Goal: Task Accomplishment & Management: Use online tool/utility

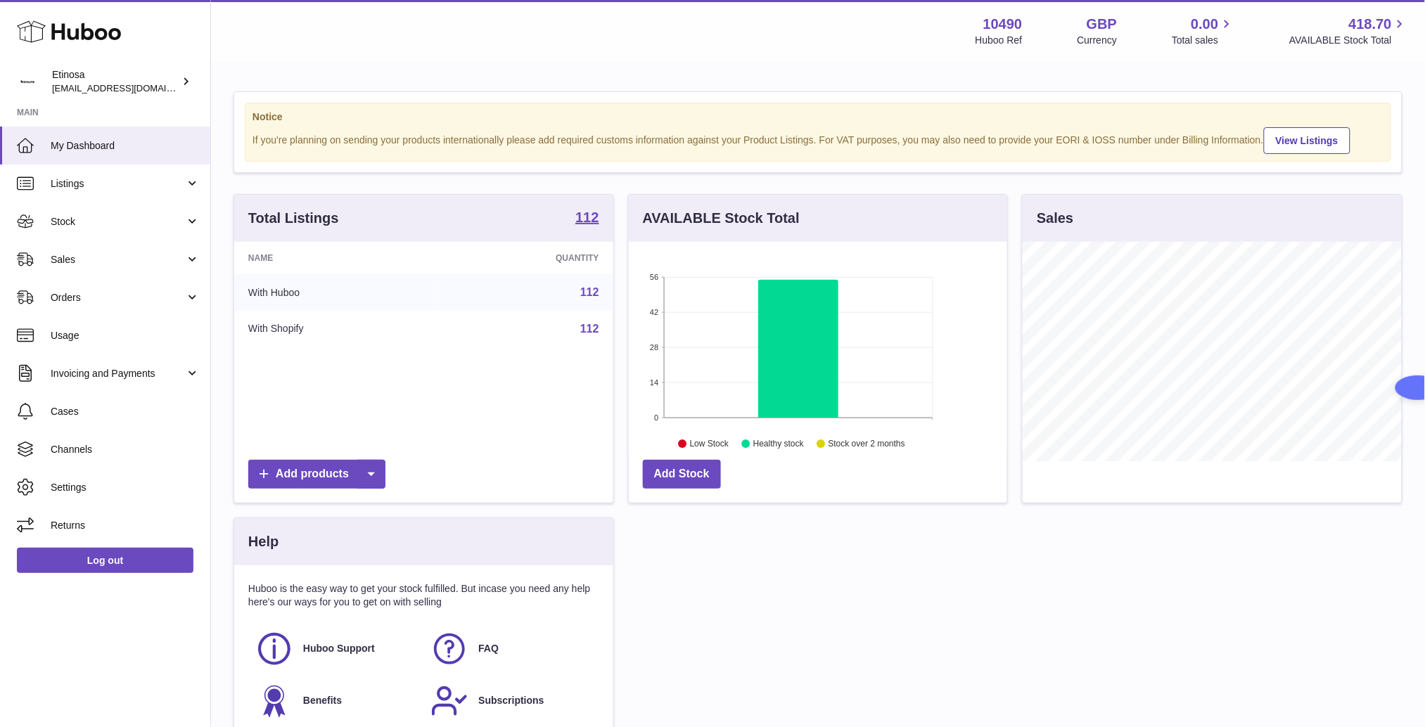
scroll to position [219, 378]
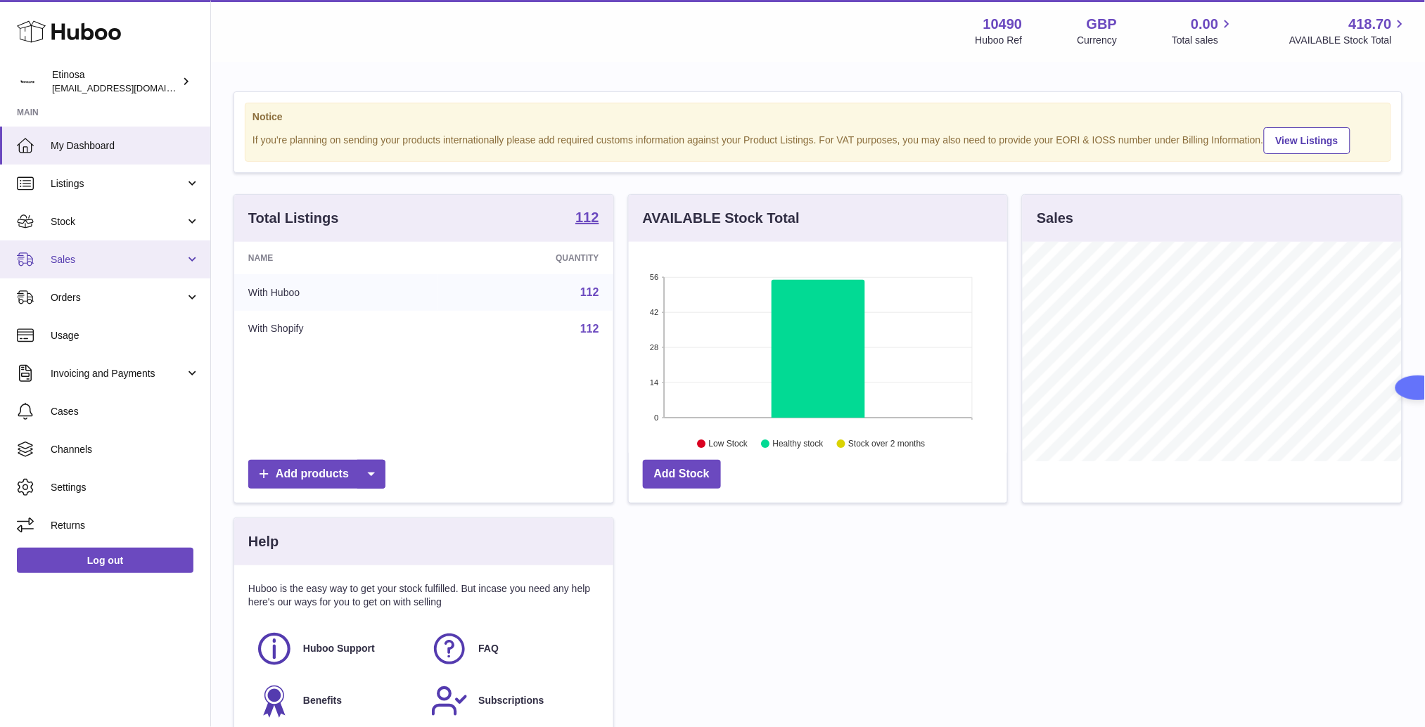
click at [126, 258] on span "Sales" at bounding box center [118, 259] width 134 height 13
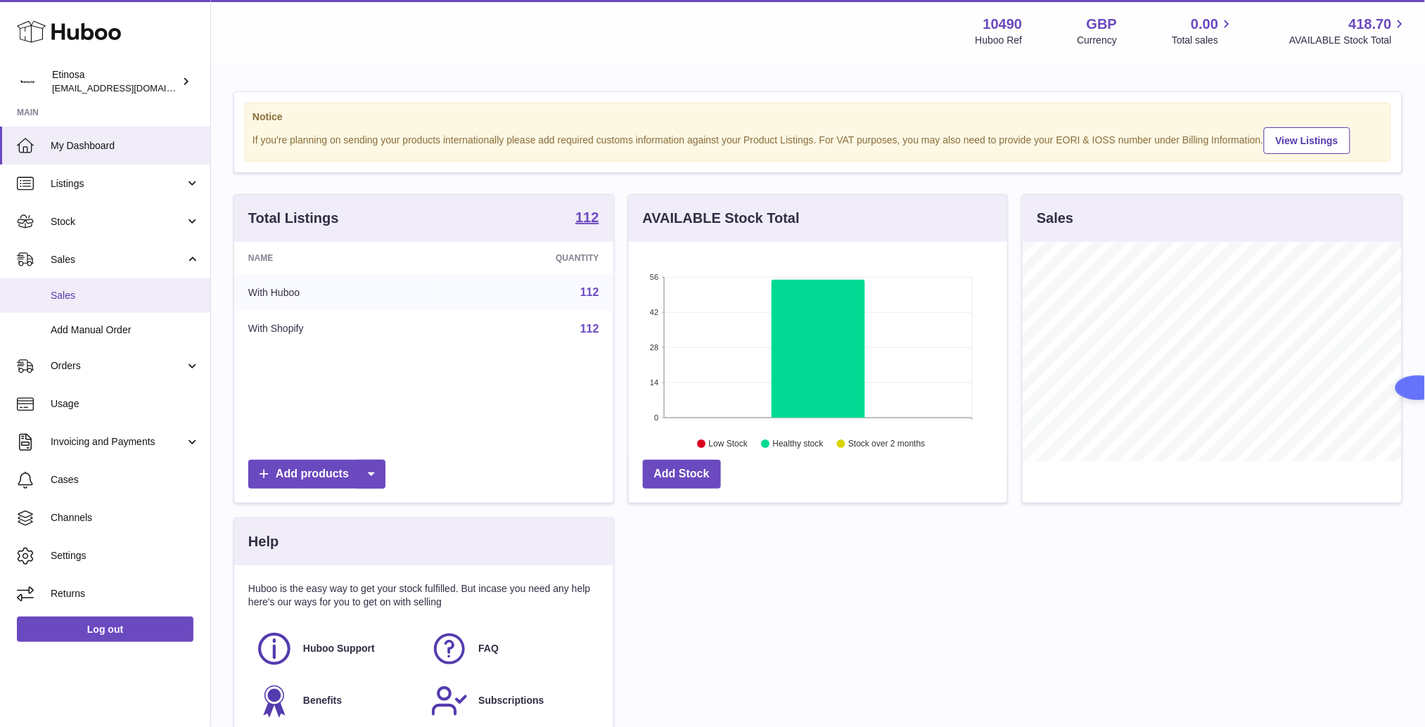
click at [153, 292] on span "Sales" at bounding box center [125, 295] width 149 height 13
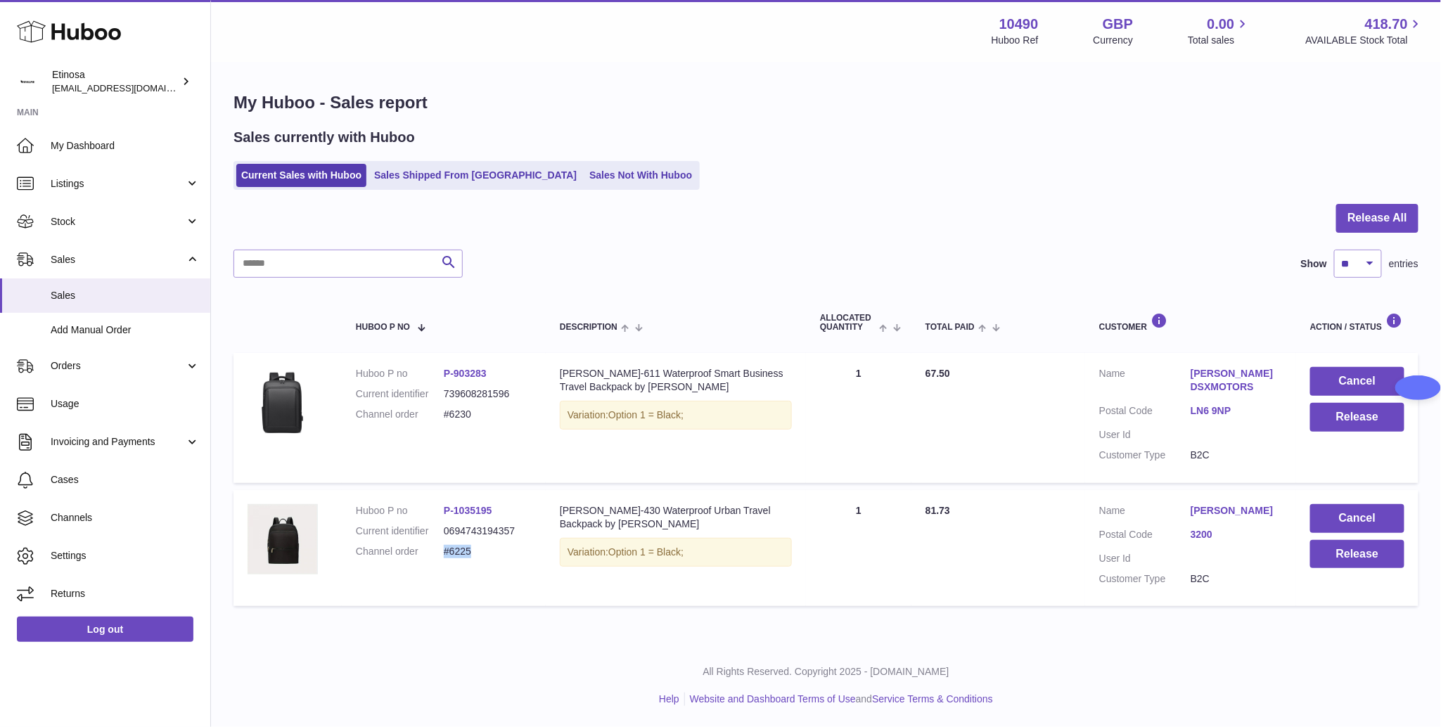
drag, startPoint x: 485, startPoint y: 552, endPoint x: 442, endPoint y: 553, distance: 42.2
click at [444, 553] on dd "#6225" at bounding box center [488, 551] width 88 height 13
copy dd "#6225"
click at [487, 555] on dd "#6225" at bounding box center [488, 551] width 88 height 13
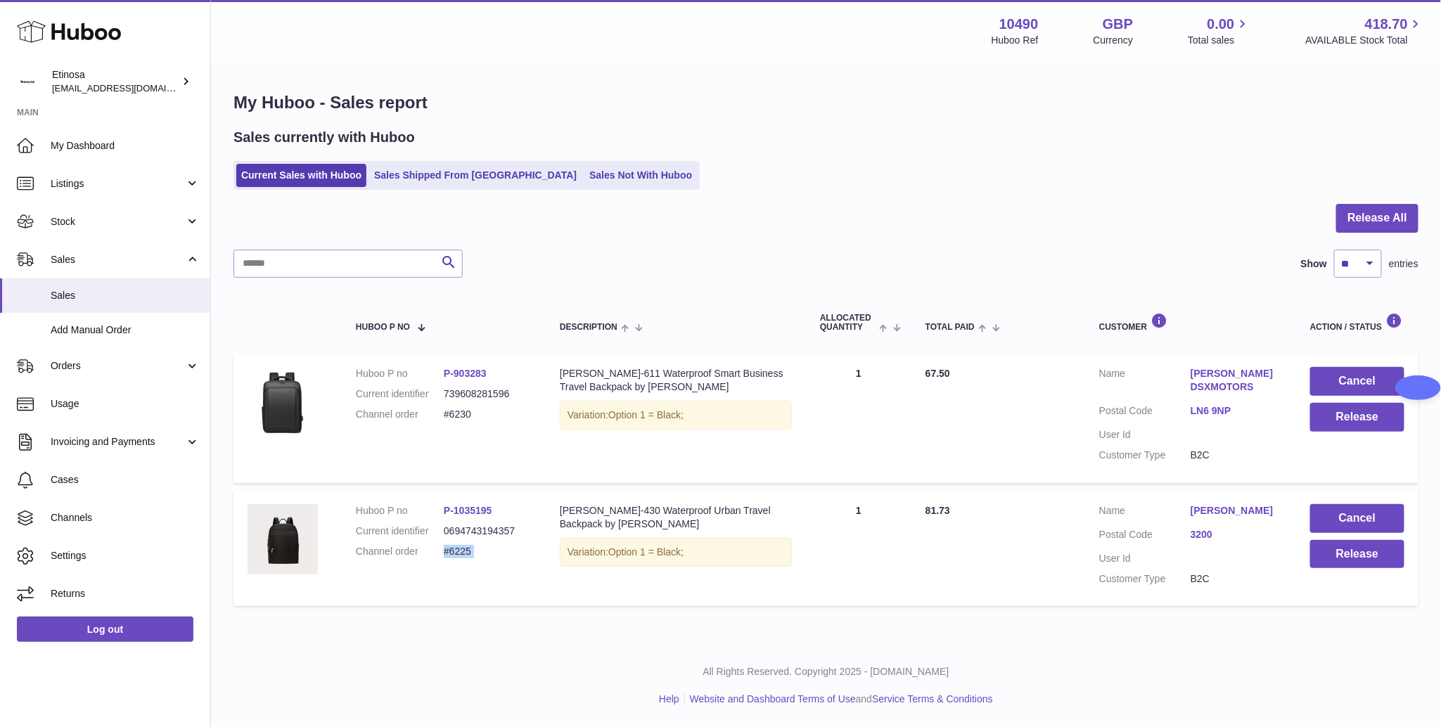
click at [487, 555] on dd "#6225" at bounding box center [488, 551] width 88 height 13
copy tr "#6225 Description"
drag, startPoint x: 485, startPoint y: 418, endPoint x: 440, endPoint y: 413, distance: 44.5
click at [440, 413] on dl "Huboo P no P-903283 Current identifier 739608281596 Channel order #6230" at bounding box center [444, 397] width 176 height 61
copy dl "#6230"
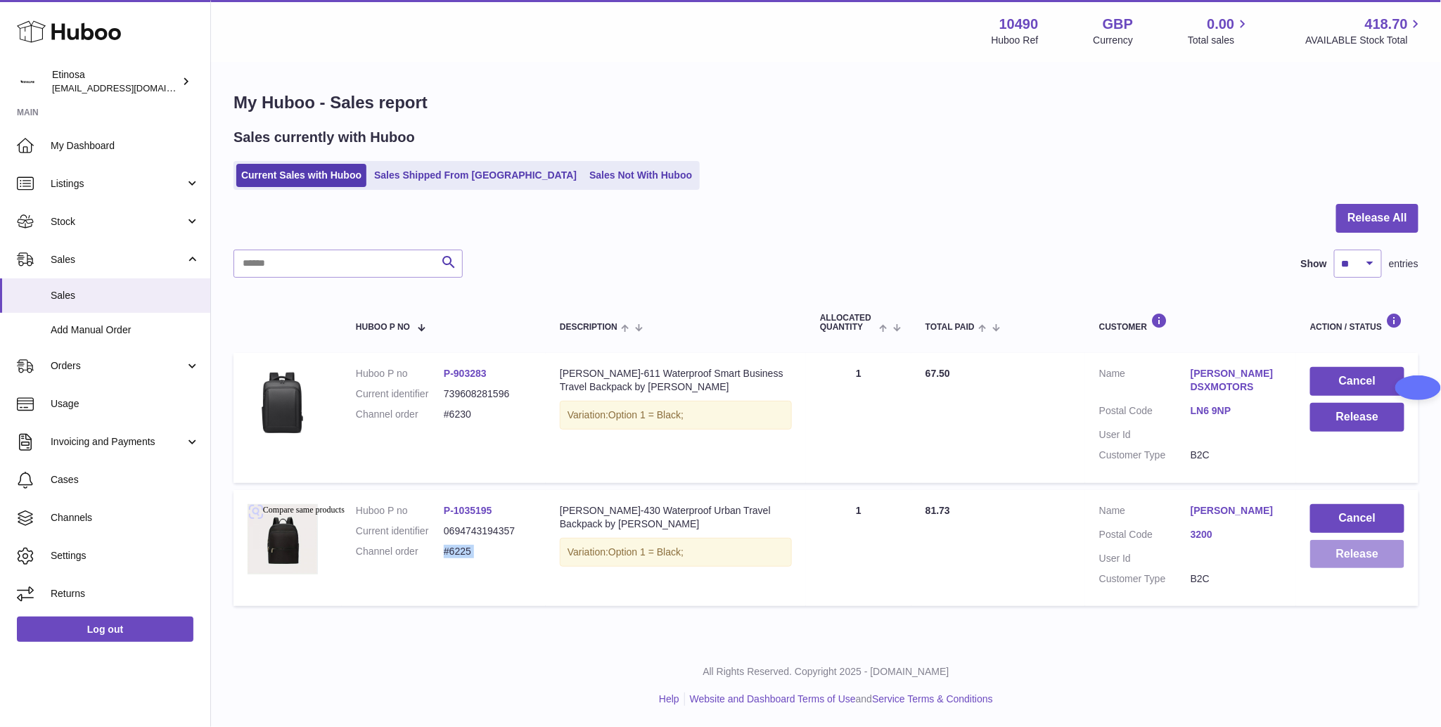
click at [1390, 558] on button "Release" at bounding box center [1357, 554] width 94 height 29
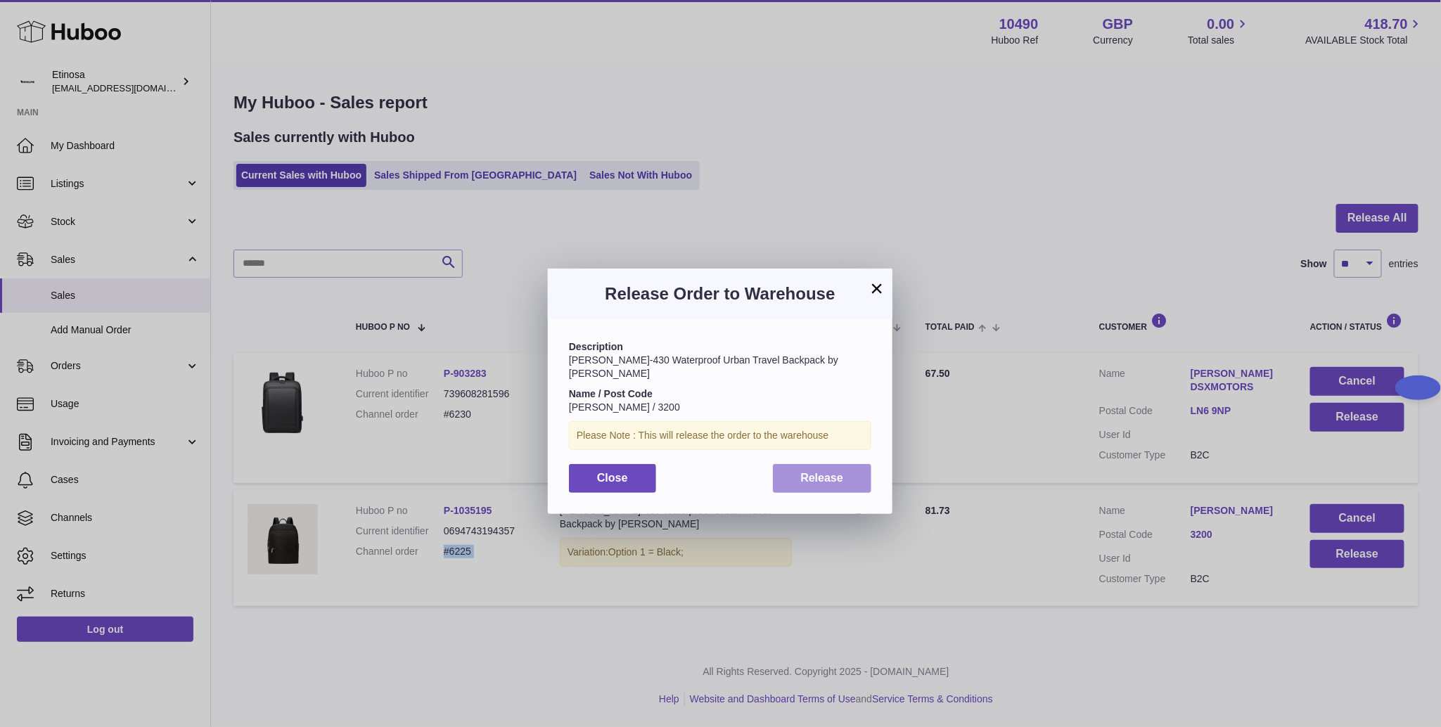
click at [832, 472] on button "Release" at bounding box center [822, 478] width 99 height 29
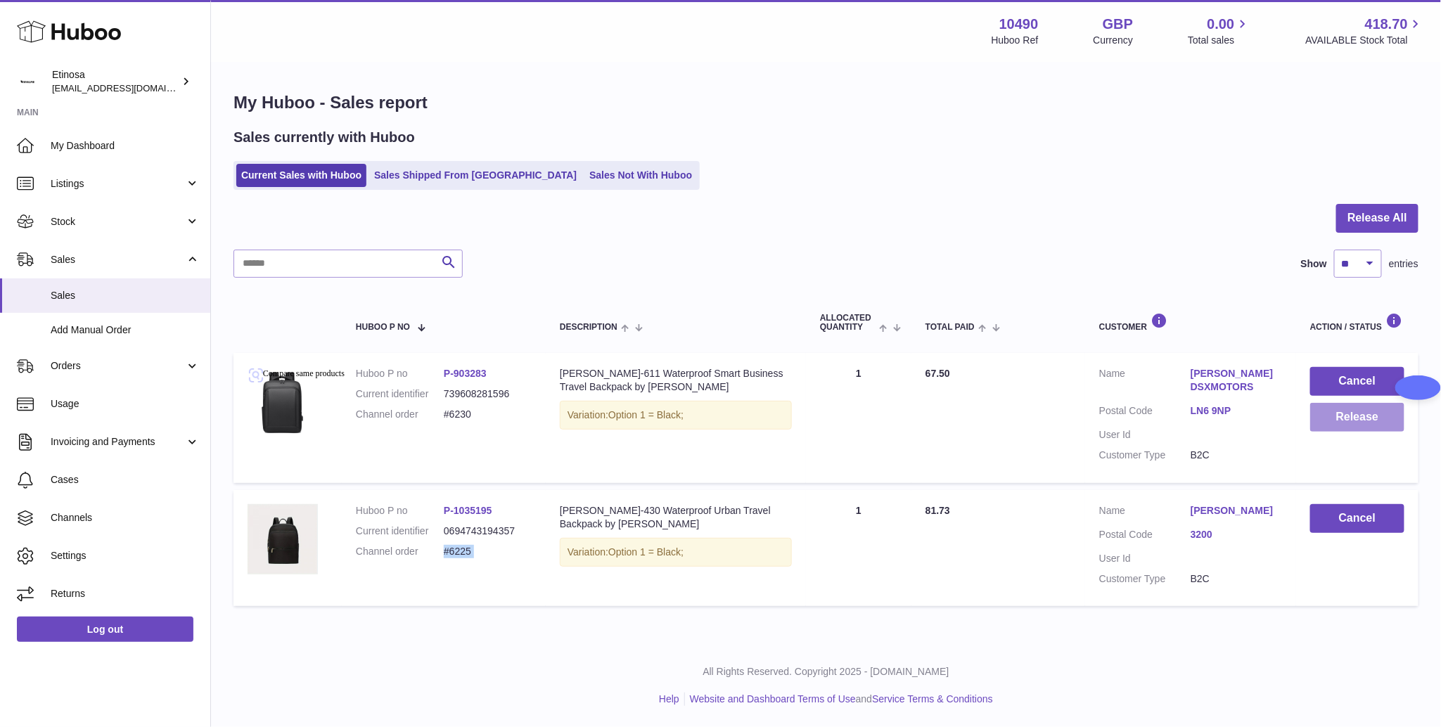
click at [1349, 413] on button "Release" at bounding box center [1357, 417] width 94 height 29
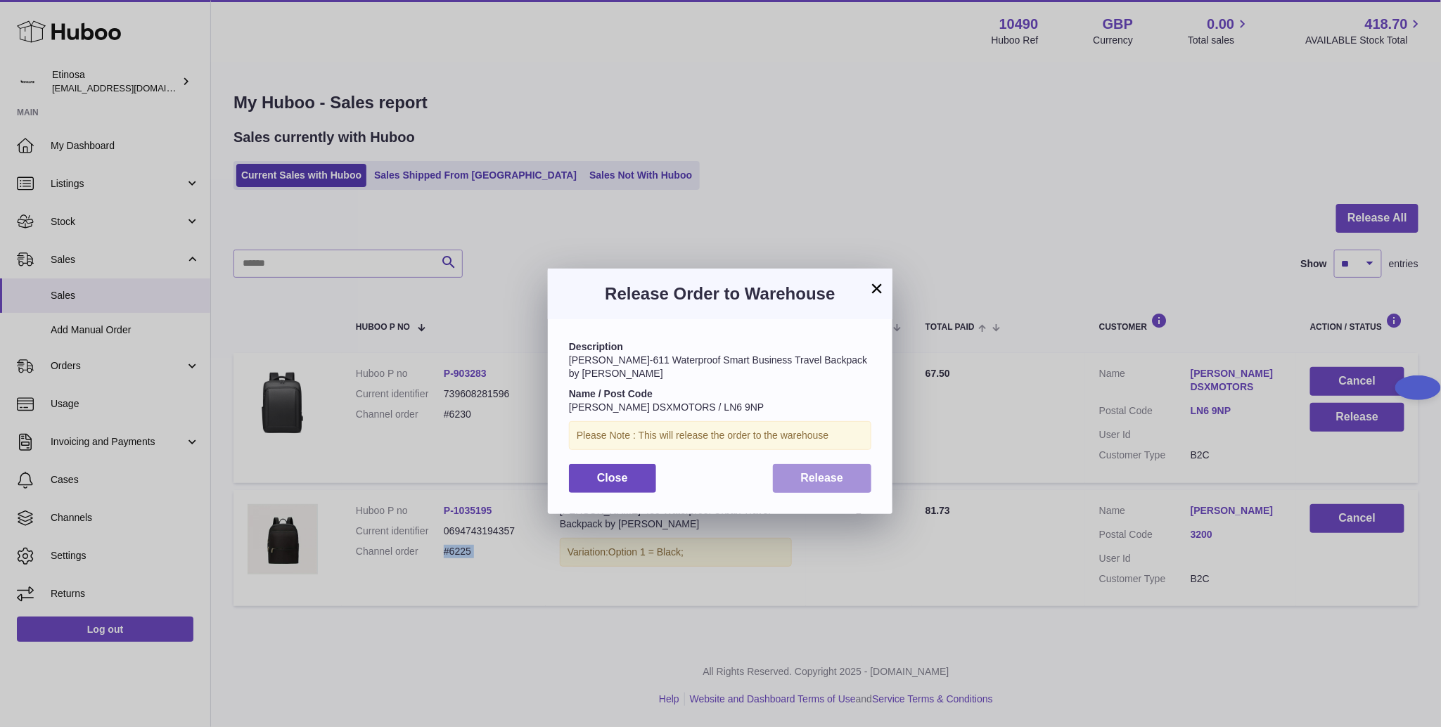
drag, startPoint x: 837, startPoint y: 464, endPoint x: 1425, endPoint y: 504, distance: 589.9
click at [849, 464] on button "Release" at bounding box center [822, 478] width 99 height 29
